Goal: Task Accomplishment & Management: Use online tool/utility

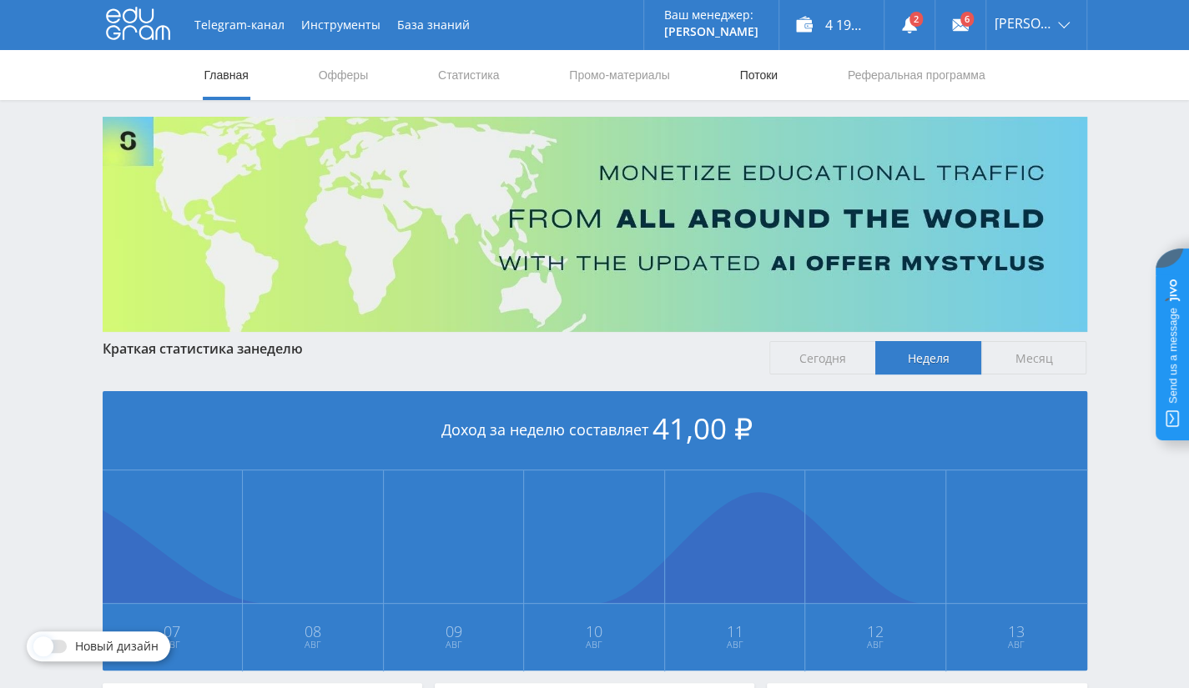
click at [753, 73] on link "Потоки" at bounding box center [759, 75] width 42 height 50
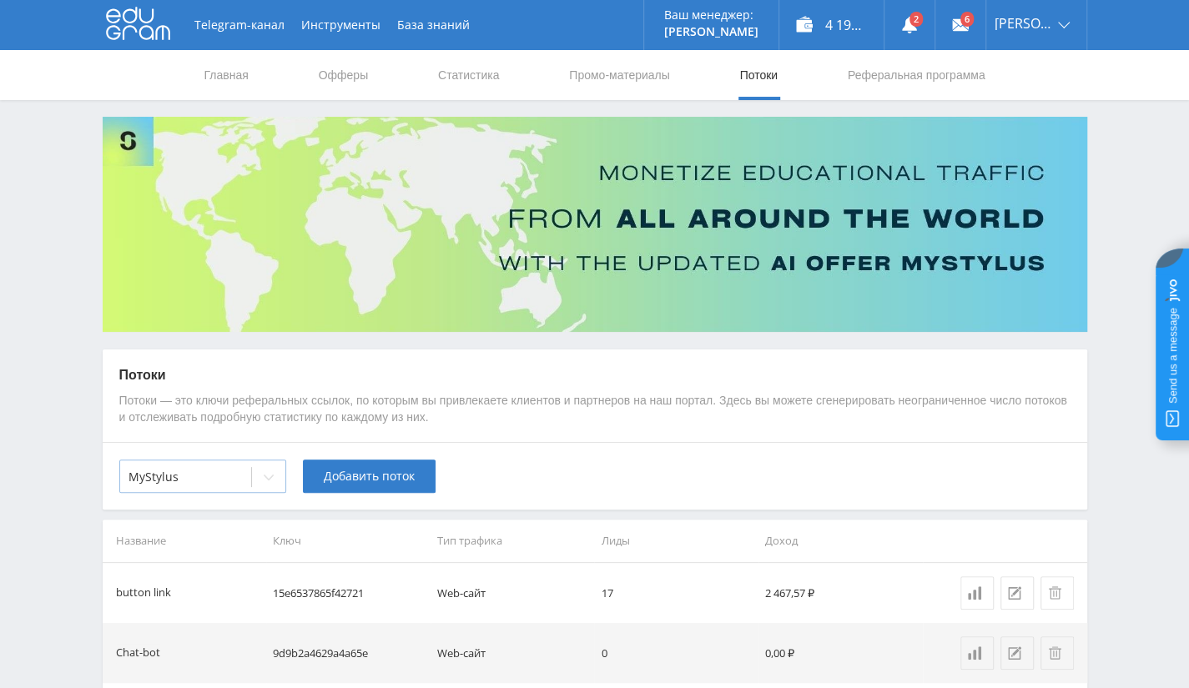
click at [204, 488] on div "MyStylus" at bounding box center [185, 477] width 131 height 23
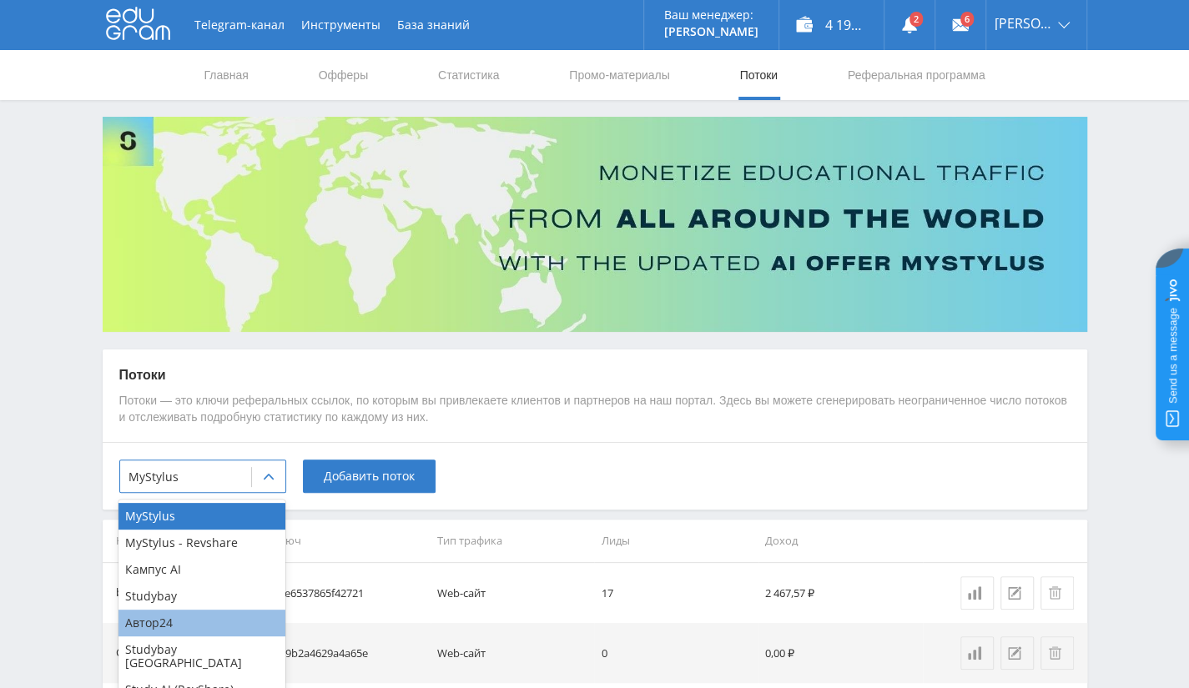
click at [194, 620] on div "Автор24" at bounding box center [201, 623] width 167 height 27
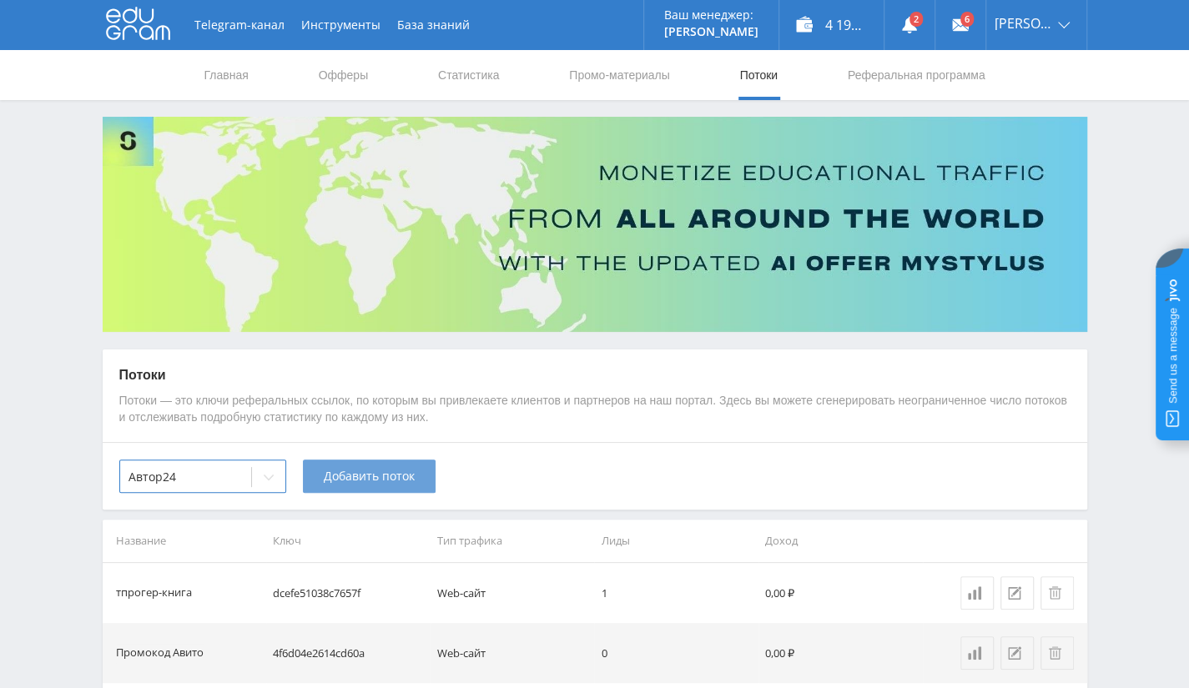
click at [403, 475] on span "Добавить поток" at bounding box center [369, 476] width 91 height 13
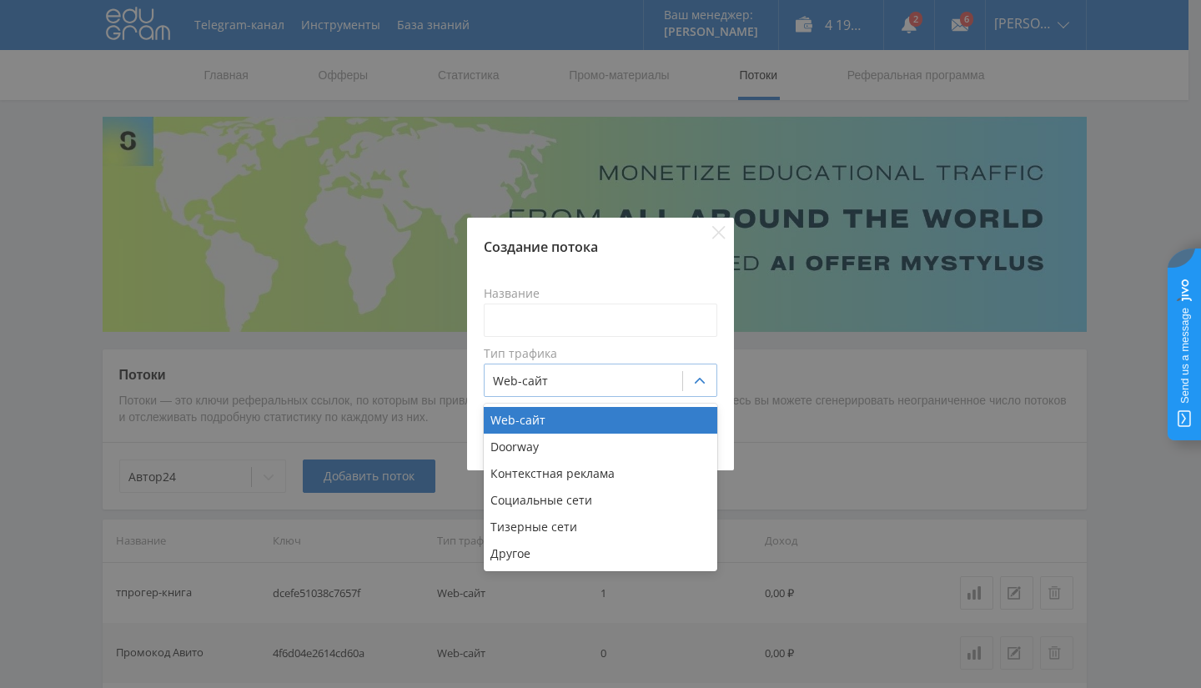
click at [568, 392] on div "Web-сайт" at bounding box center [584, 381] width 198 height 23
click at [588, 421] on div "Web-сайт" at bounding box center [601, 420] width 234 height 27
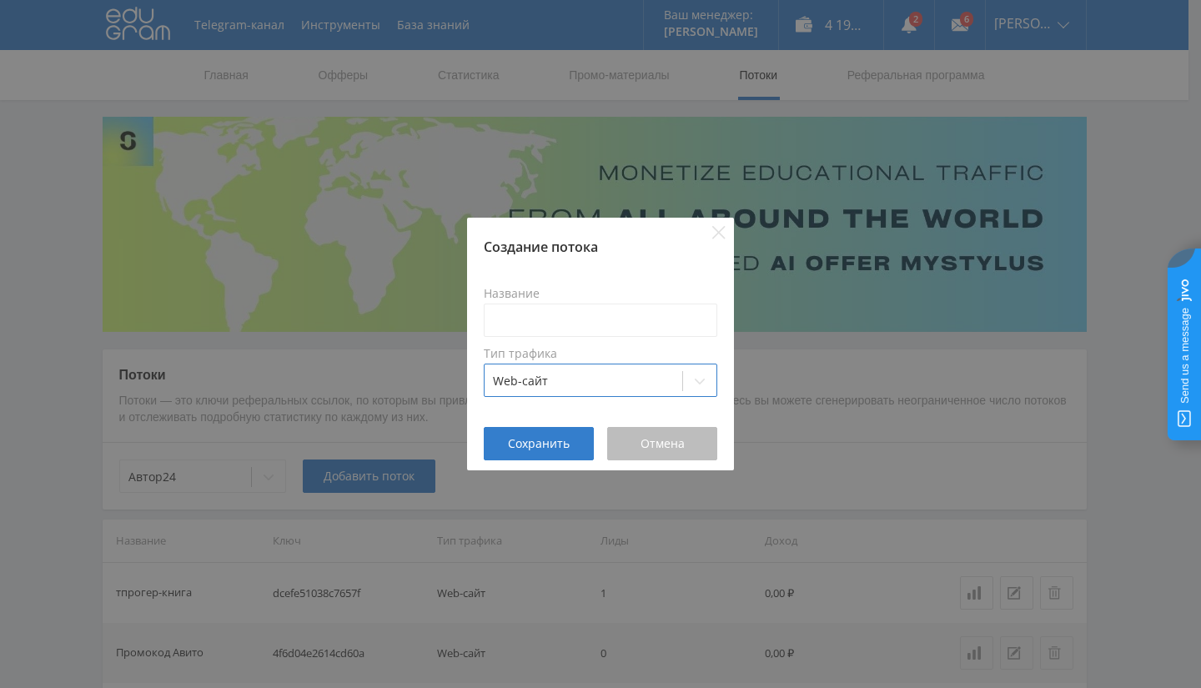
click at [657, 449] on span "Отмена" at bounding box center [663, 443] width 44 height 13
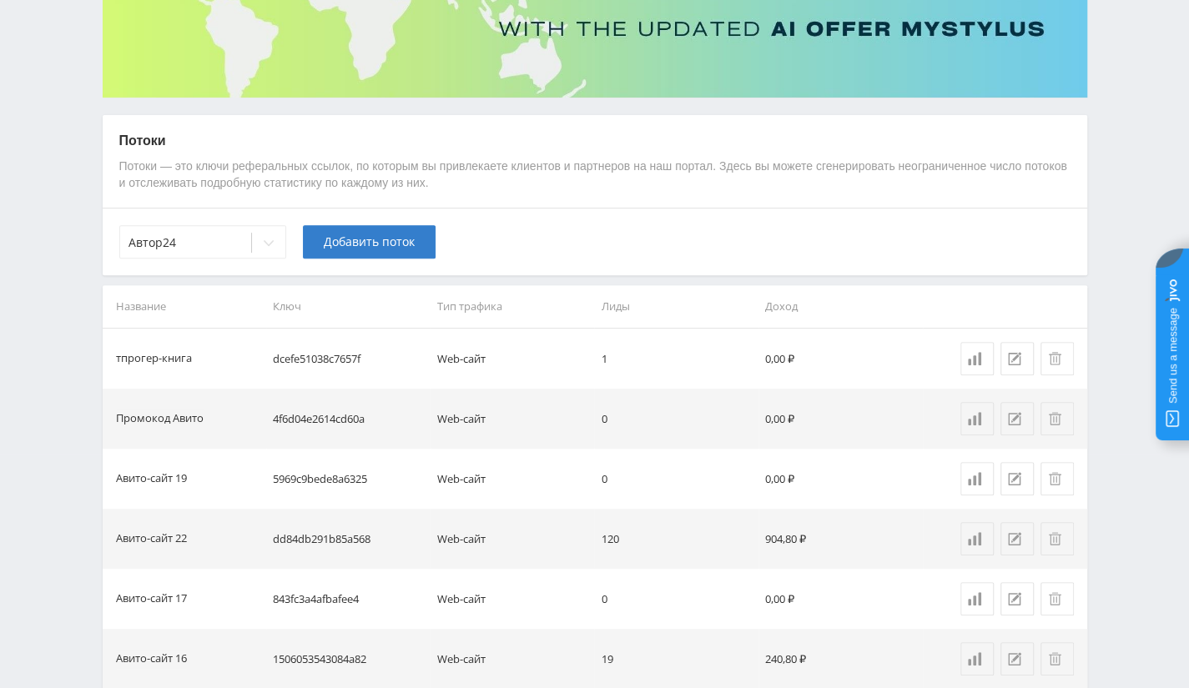
scroll to position [167, 0]
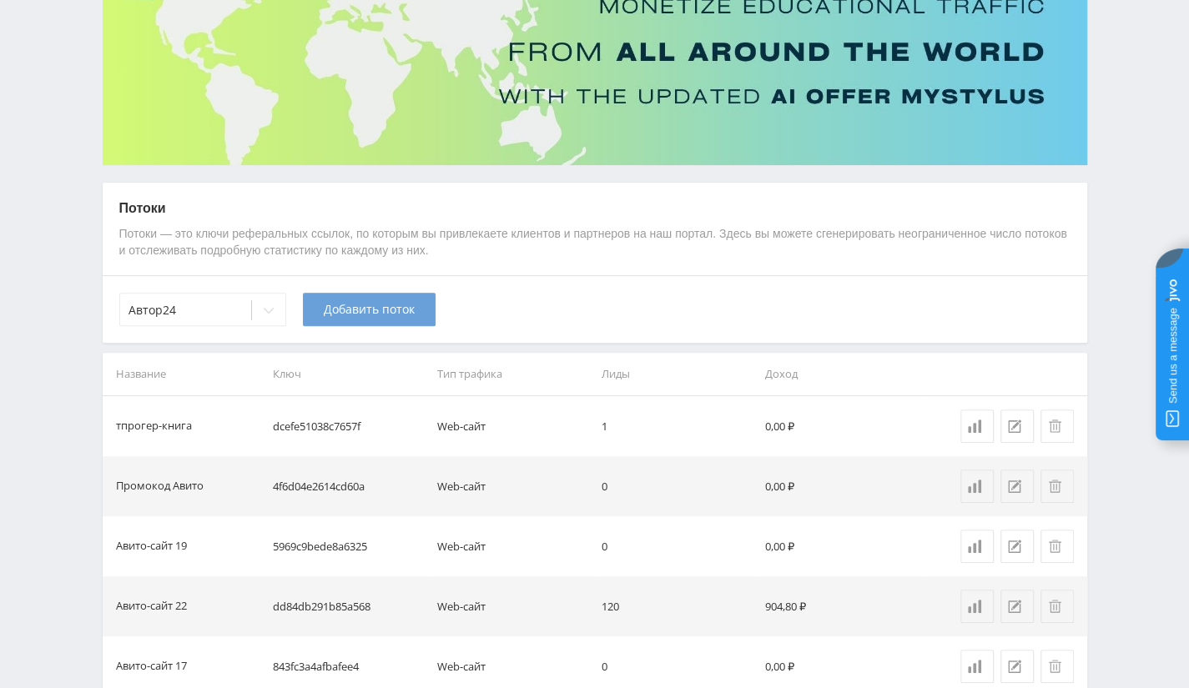
click at [397, 303] on span "Добавить поток" at bounding box center [369, 309] width 91 height 13
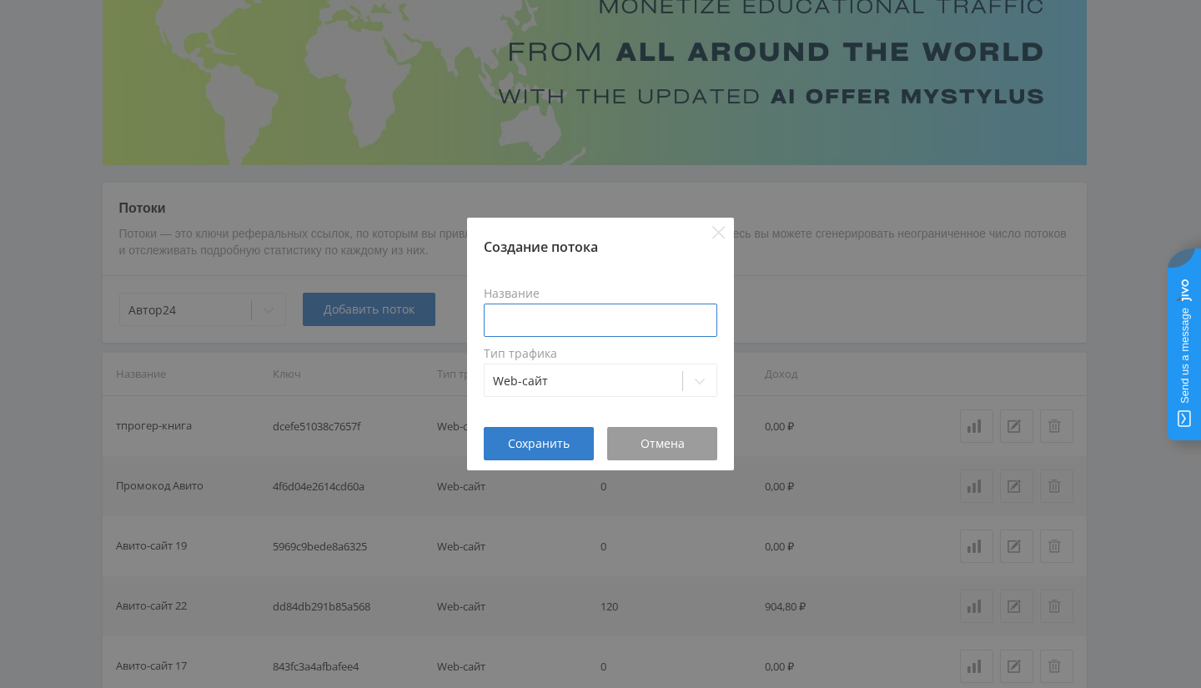
click at [572, 321] on input at bounding box center [601, 320] width 234 height 33
type input "Авито сайт 24"
click at [536, 441] on span "Сохранить" at bounding box center [539, 443] width 62 height 13
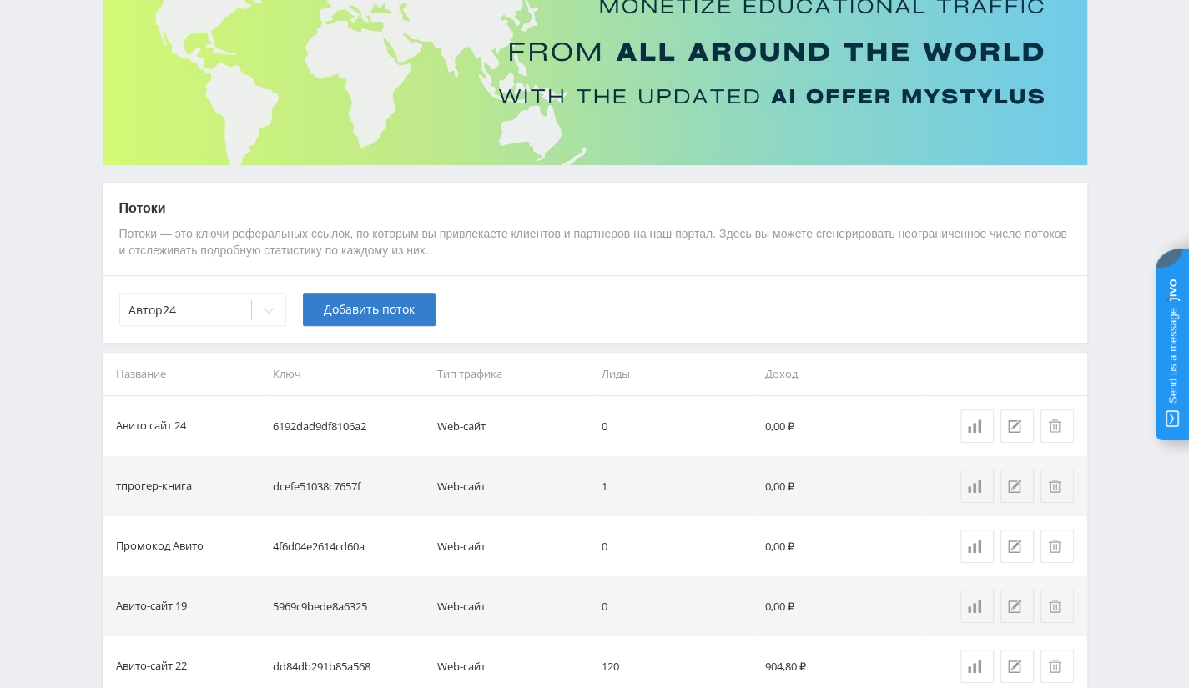
click at [318, 425] on td "6192dad9df8106a2" at bounding box center [348, 426] width 164 height 60
copy td "6192dad9df8106a2"
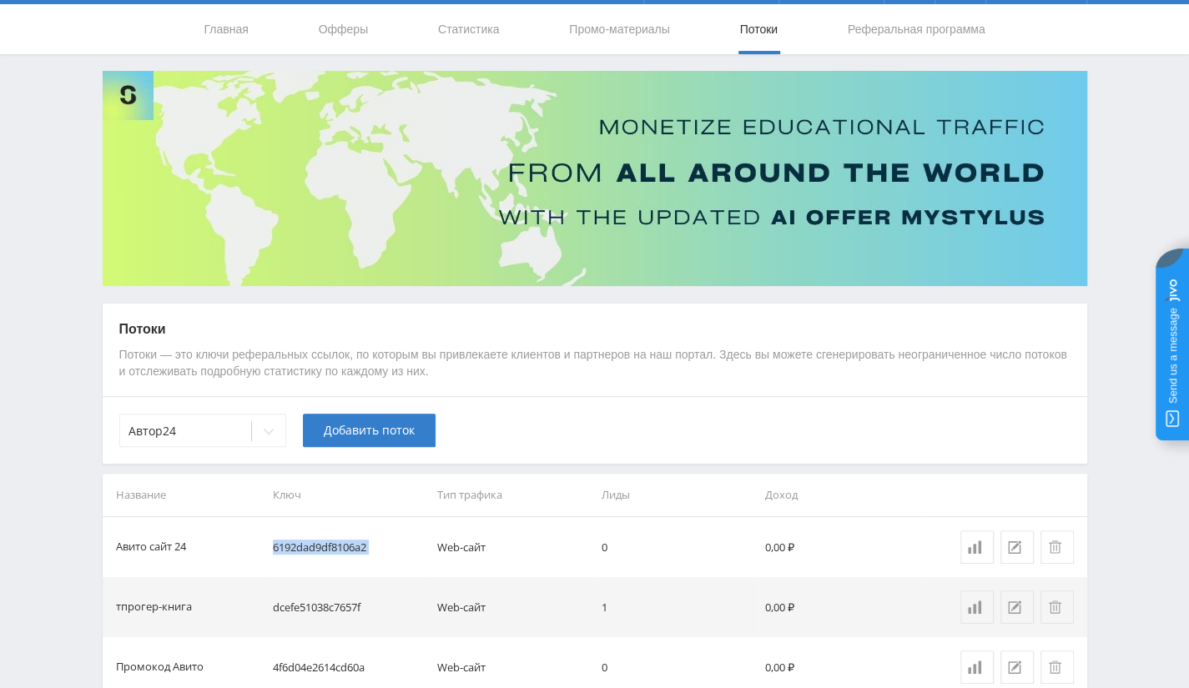
scroll to position [0, 0]
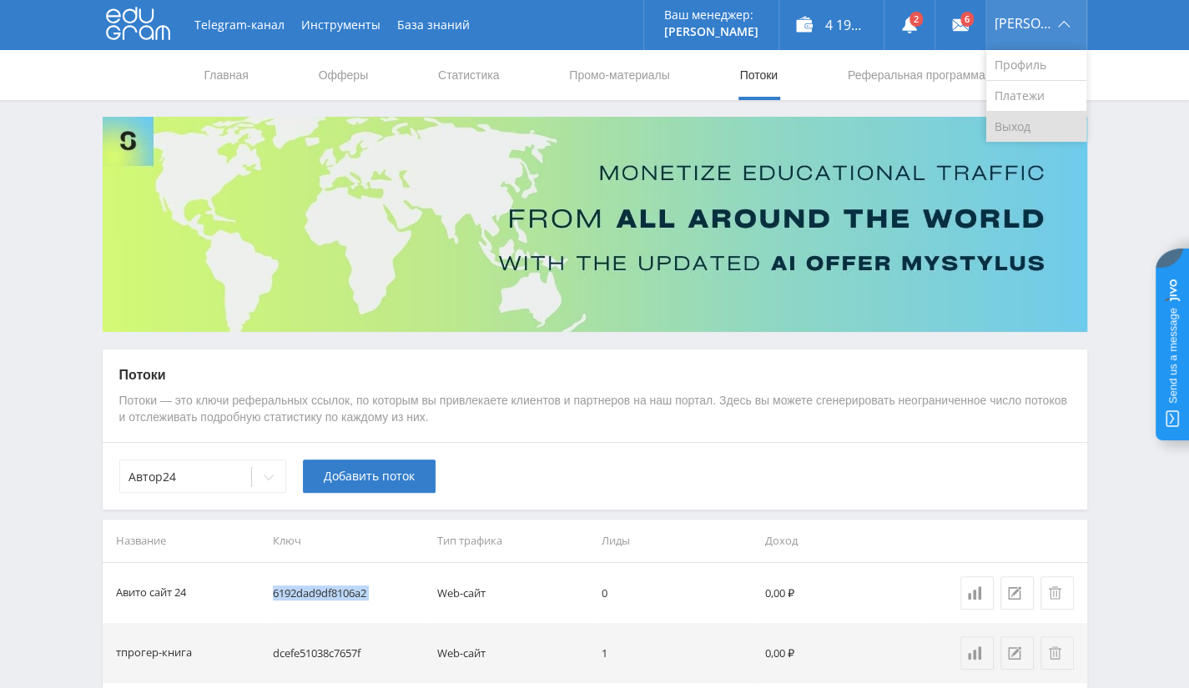
click at [1035, 128] on link "Выход" at bounding box center [1036, 127] width 100 height 30
